Goal: Information Seeking & Learning: Find specific page/section

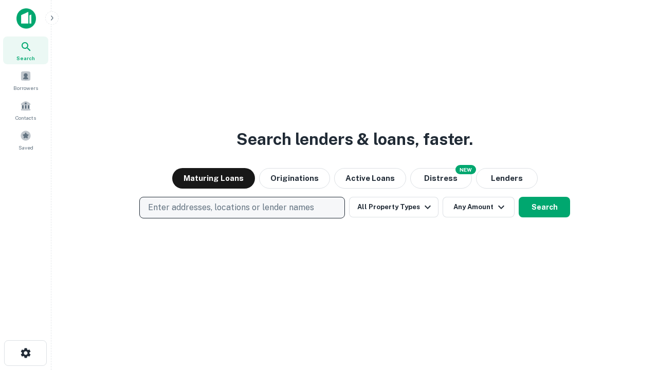
click at [242, 208] on p "Enter addresses, locations or lender names" at bounding box center [231, 208] width 166 height 12
type input "**********"
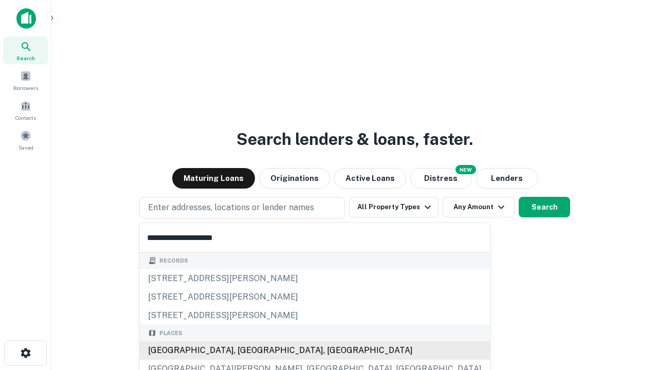
click at [246, 351] on div "Santa Monica, CA, USA" at bounding box center [315, 351] width 350 height 19
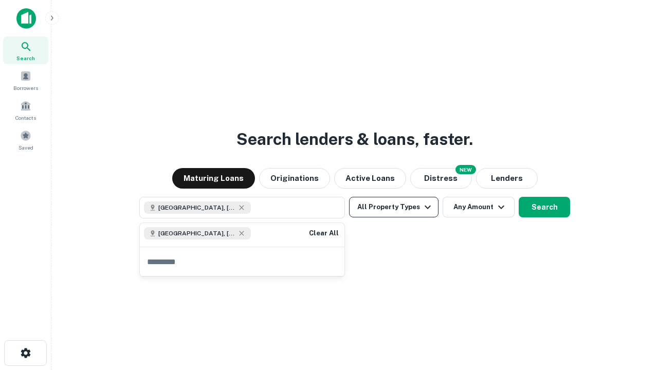
click at [394, 207] on button "All Property Types" at bounding box center [394, 207] width 90 height 21
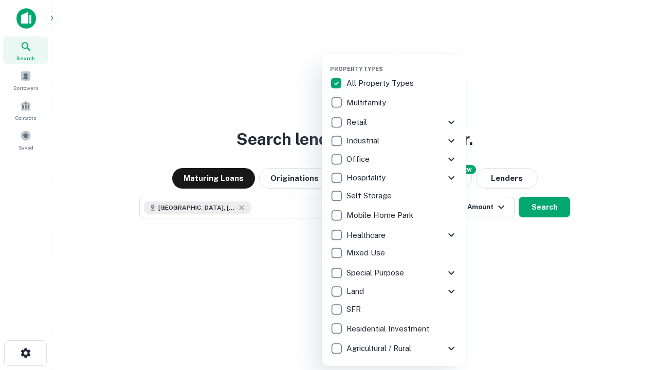
click at [402, 62] on button "button" at bounding box center [402, 62] width 144 height 1
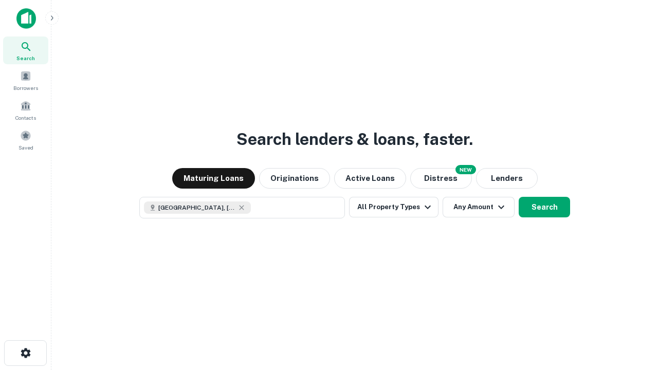
scroll to position [16, 0]
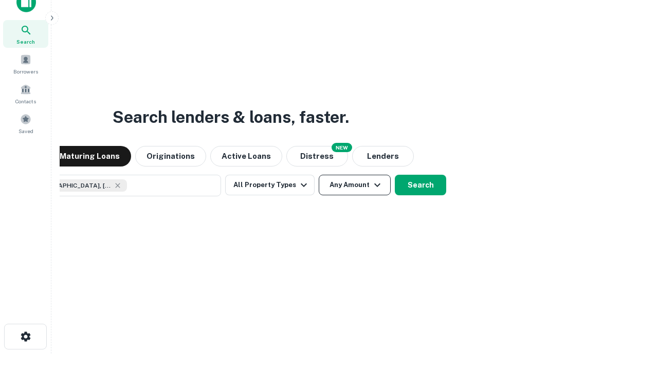
click at [319, 175] on button "Any Amount" at bounding box center [355, 185] width 72 height 21
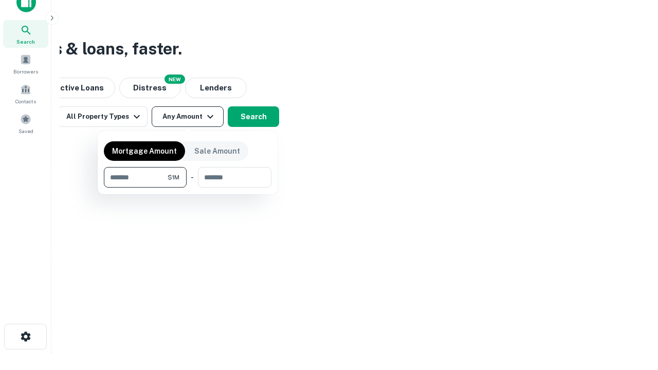
type input "*******"
click at [188, 188] on button "button" at bounding box center [188, 188] width 168 height 1
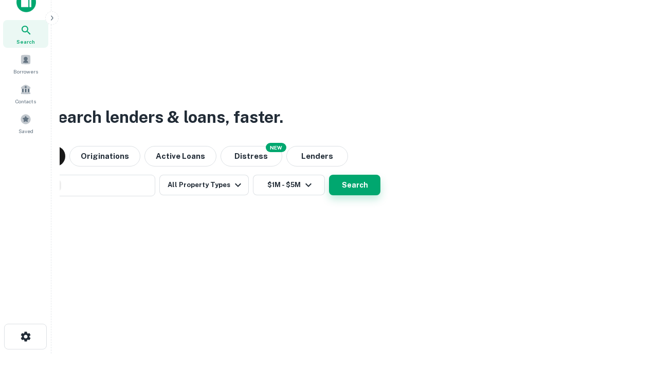
click at [329, 175] on button "Search" at bounding box center [354, 185] width 51 height 21
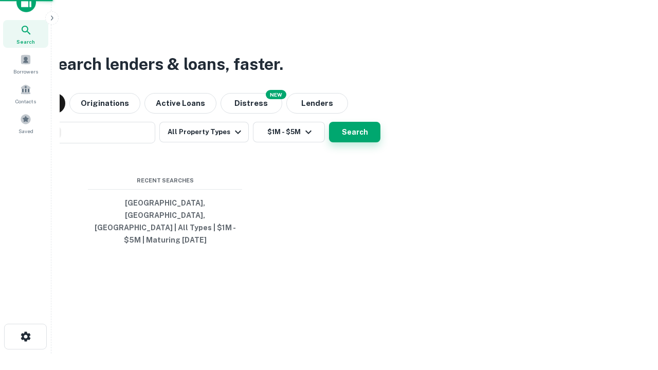
scroll to position [33, 291]
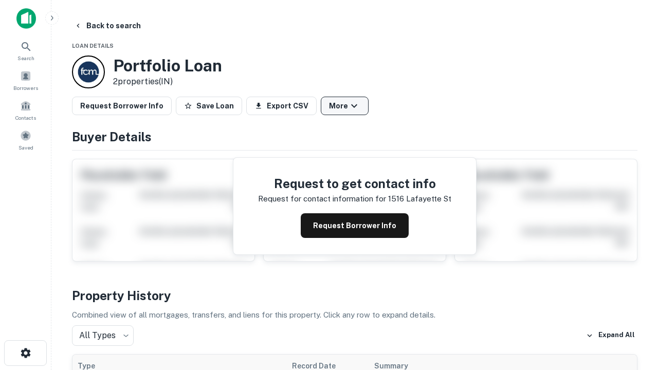
click at [345, 106] on button "More" at bounding box center [345, 106] width 48 height 19
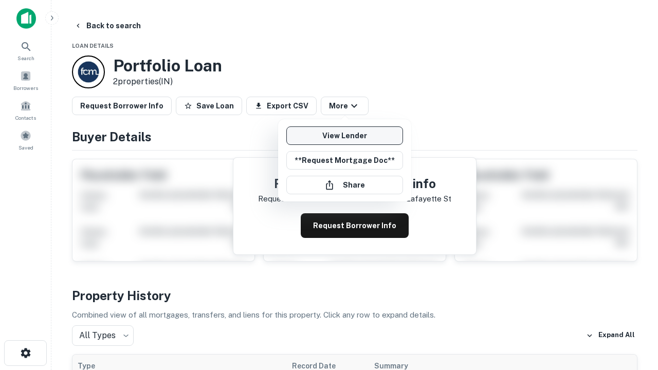
click at [345, 136] on link "View Lender" at bounding box center [345, 136] width 117 height 19
